Goal: Check status

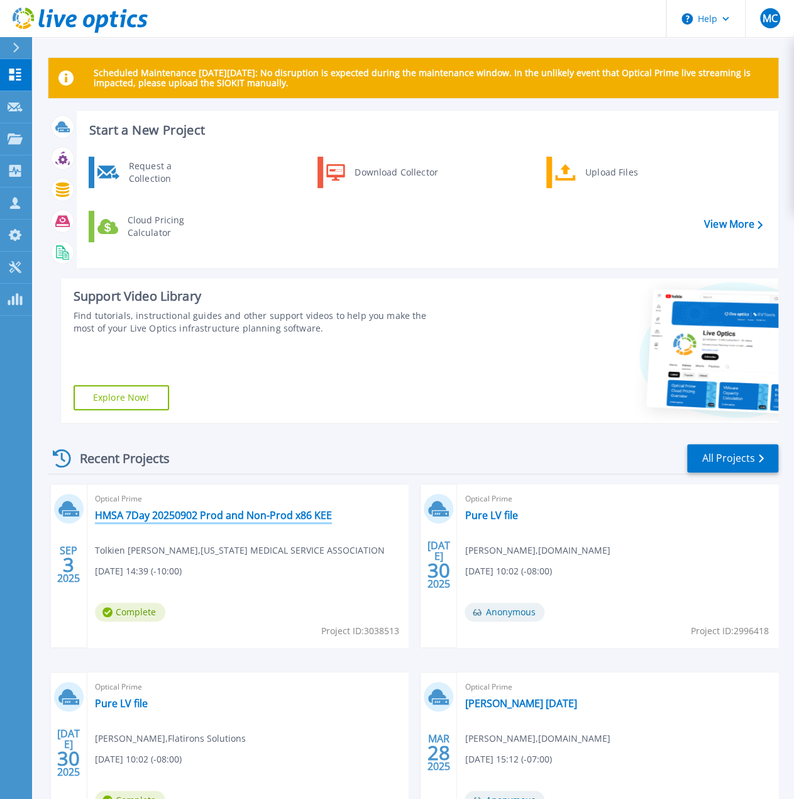
click at [272, 515] on link "HMSA 7Day 20250902 Prod and Non-Prod x86 KEE" at bounding box center [213, 515] width 237 height 13
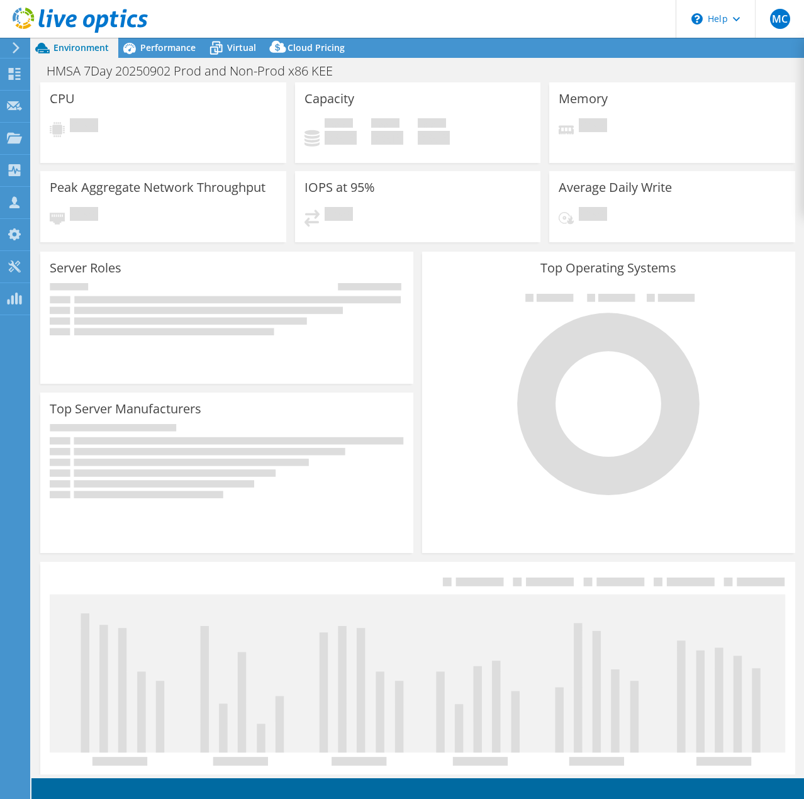
select select "USWest"
select select "USD"
